Goal: Transaction & Acquisition: Download file/media

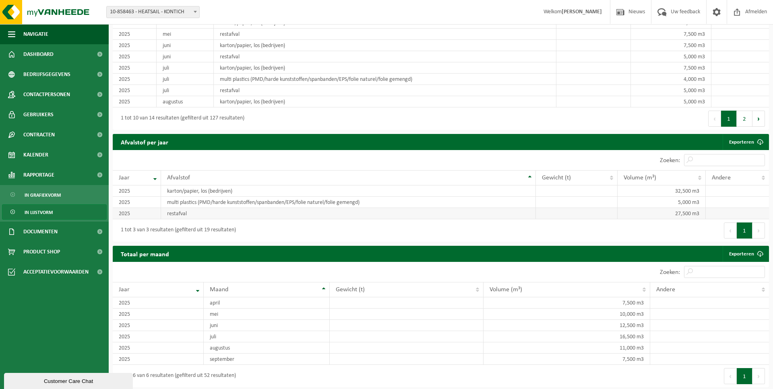
scroll to position [625, 0]
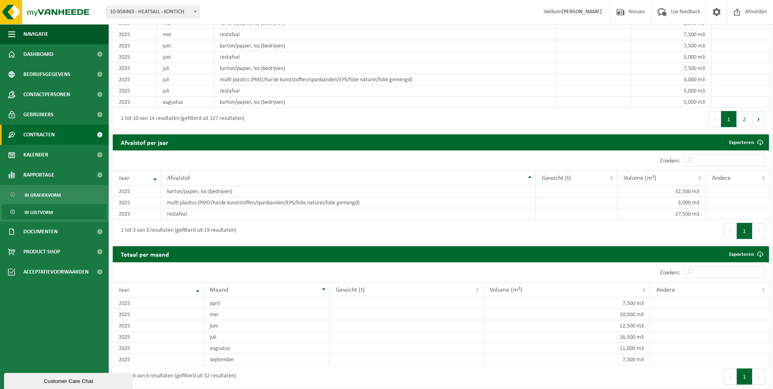
click at [38, 135] on span "Contracten" at bounding box center [38, 135] width 31 height 20
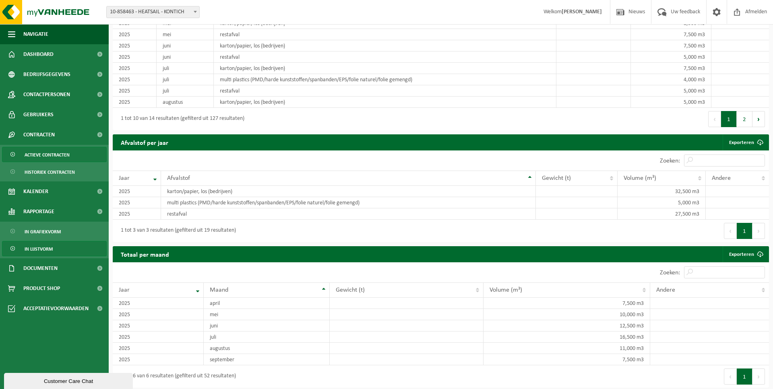
click at [47, 155] on span "Actieve contracten" at bounding box center [47, 154] width 45 height 15
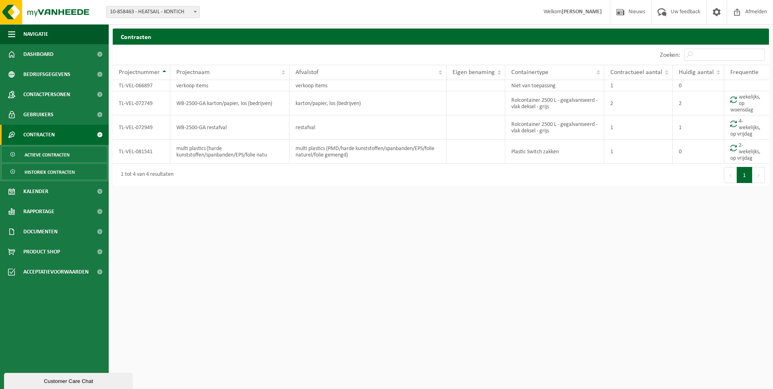
click at [49, 173] on span "Historiek contracten" at bounding box center [50, 172] width 50 height 15
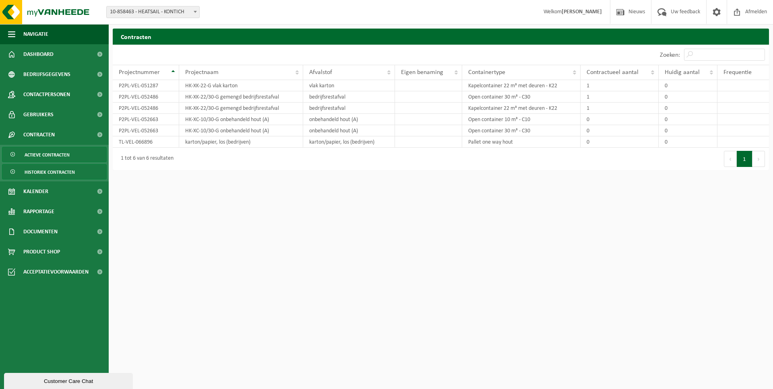
click at [46, 161] on span "Actieve contracten" at bounding box center [47, 154] width 45 height 15
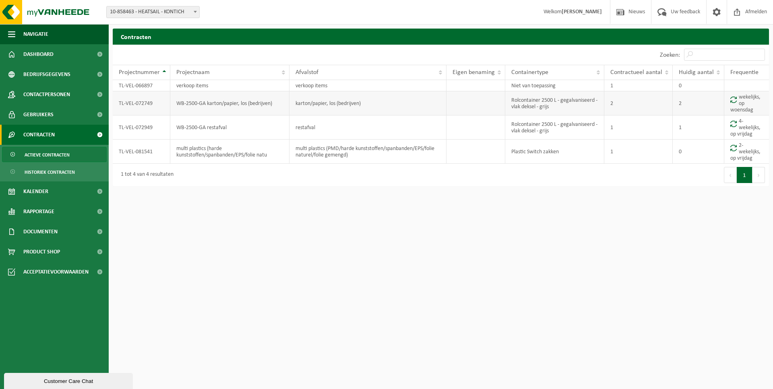
click at [216, 106] on td "WB-2500-GA karton/papier, los (bedrijven)" at bounding box center [229, 103] width 119 height 24
drag, startPoint x: 143, startPoint y: 101, endPoint x: 248, endPoint y: 99, distance: 105.0
click at [143, 101] on td "TL-VEL-072749" at bounding box center [142, 103] width 58 height 24
click at [292, 101] on td "karton/papier, los (bedrijven)" at bounding box center [367, 103] width 157 height 24
click at [542, 100] on td "Rolcontainer 2500 L - gegalvaniseerd - vlak deksel - grijs" at bounding box center [554, 103] width 99 height 24
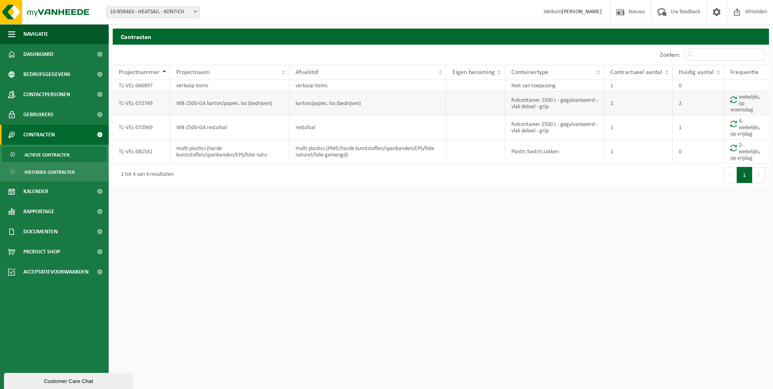
click at [747, 102] on td "wekelijks, op woensdag" at bounding box center [746, 103] width 45 height 24
click at [41, 114] on span "Gebruikers" at bounding box center [38, 115] width 30 height 20
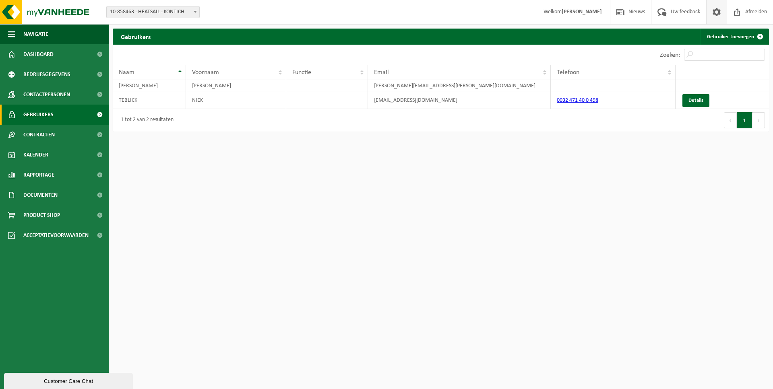
click at [710, 9] on span at bounding box center [716, 12] width 12 height 24
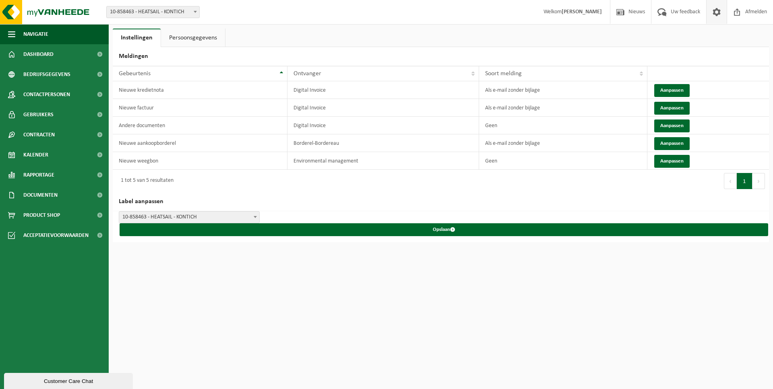
click at [199, 40] on link "Persoonsgegevens" at bounding box center [193, 38] width 64 height 19
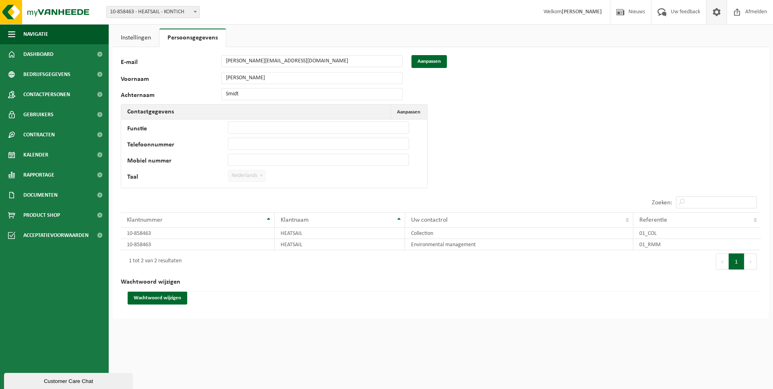
click at [130, 37] on link "Instellingen" at bounding box center [136, 38] width 46 height 19
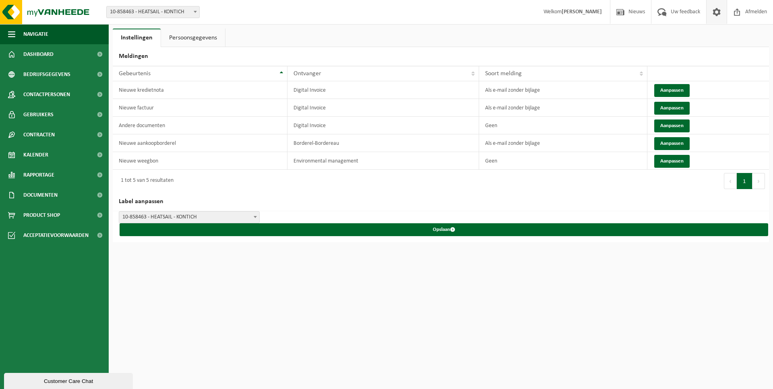
click at [179, 13] on span "10-858463 - HEATSAIL - KONTICH" at bounding box center [153, 11] width 93 height 11
click at [251, 16] on div "Vestiging: 10-858463 - HEATSAIL - KONTICH 10-858463 - HEATSAIL - KONTICH Welkom…" at bounding box center [386, 12] width 773 height 25
click at [6, 29] on button "Navigatie" at bounding box center [54, 34] width 109 height 20
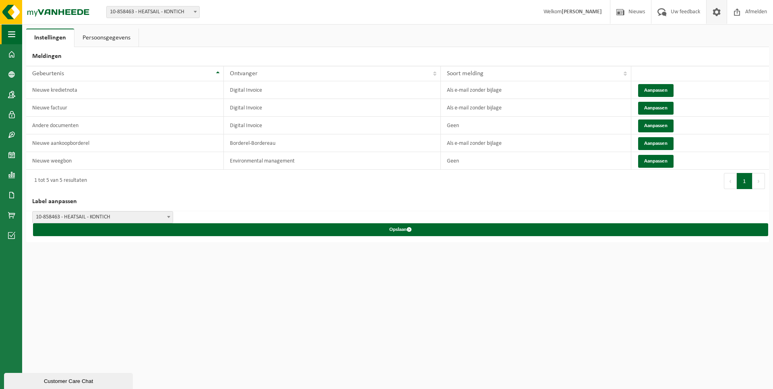
click at [10, 33] on span "button" at bounding box center [11, 34] width 7 height 20
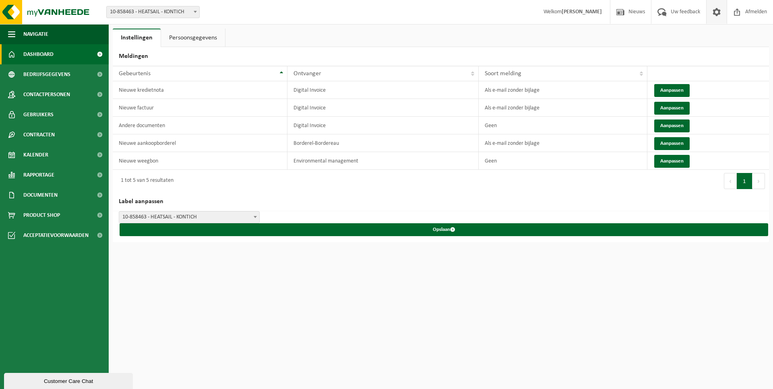
click at [39, 54] on span "Dashboard" at bounding box center [38, 54] width 30 height 20
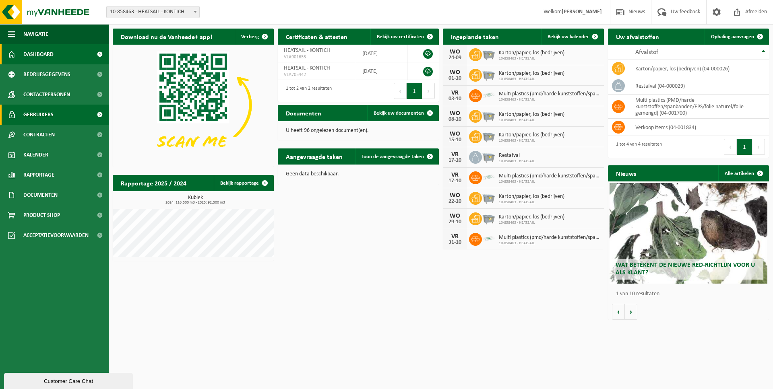
click at [43, 113] on span "Gebruikers" at bounding box center [38, 115] width 30 height 20
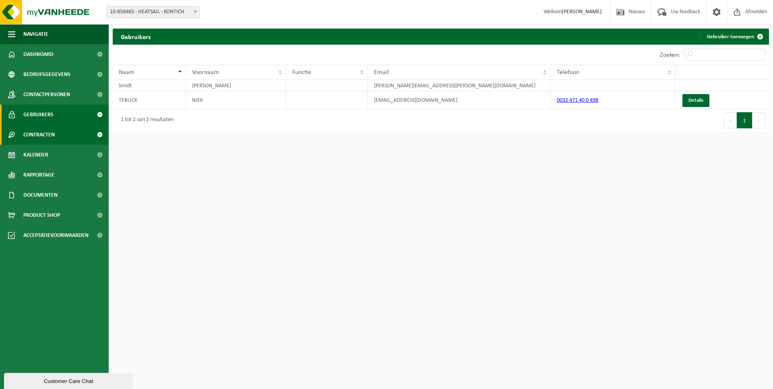
click at [31, 135] on span "Contracten" at bounding box center [38, 135] width 31 height 20
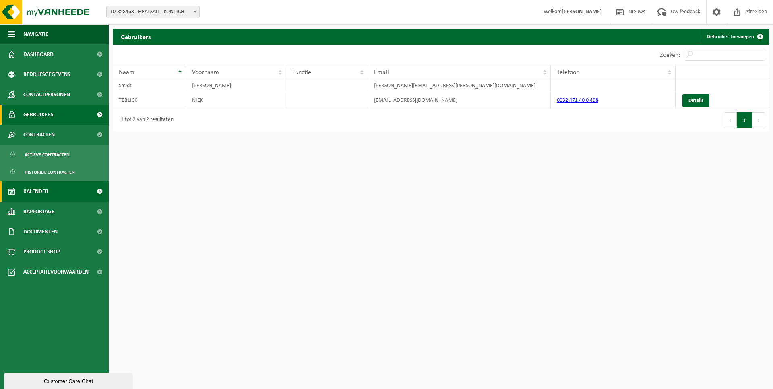
click at [38, 192] on span "Kalender" at bounding box center [35, 191] width 25 height 20
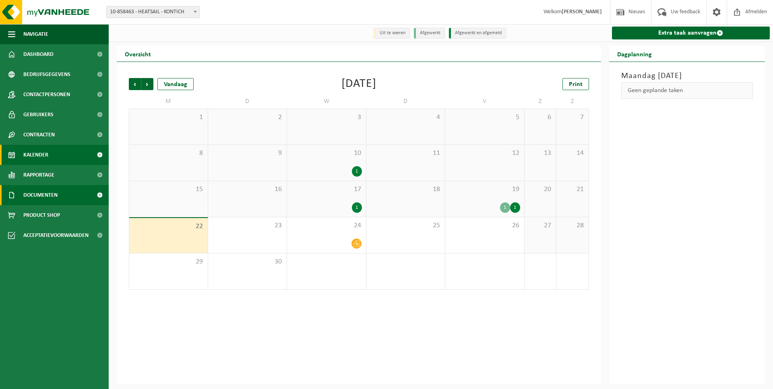
click at [43, 196] on span "Documenten" at bounding box center [40, 195] width 34 height 20
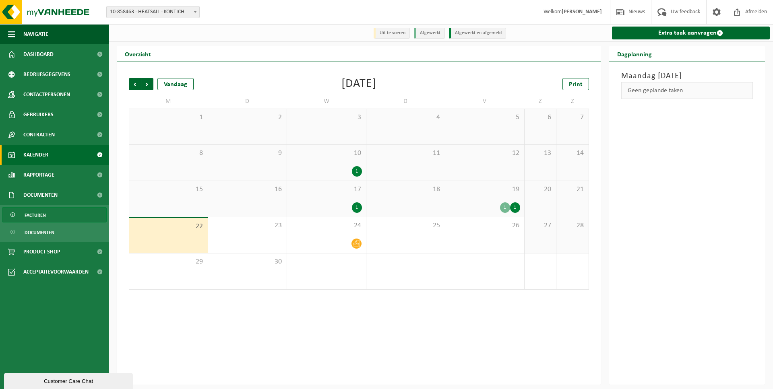
click at [37, 214] on span "Facturen" at bounding box center [35, 215] width 21 height 15
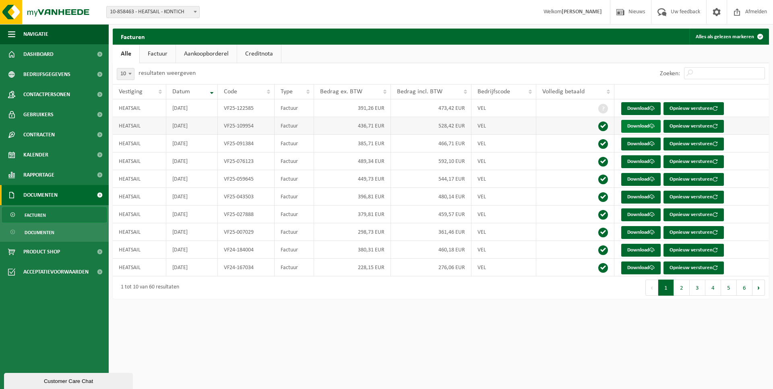
click at [636, 127] on link "Download" at bounding box center [640, 126] width 39 height 13
